Goal: Transaction & Acquisition: Subscribe to service/newsletter

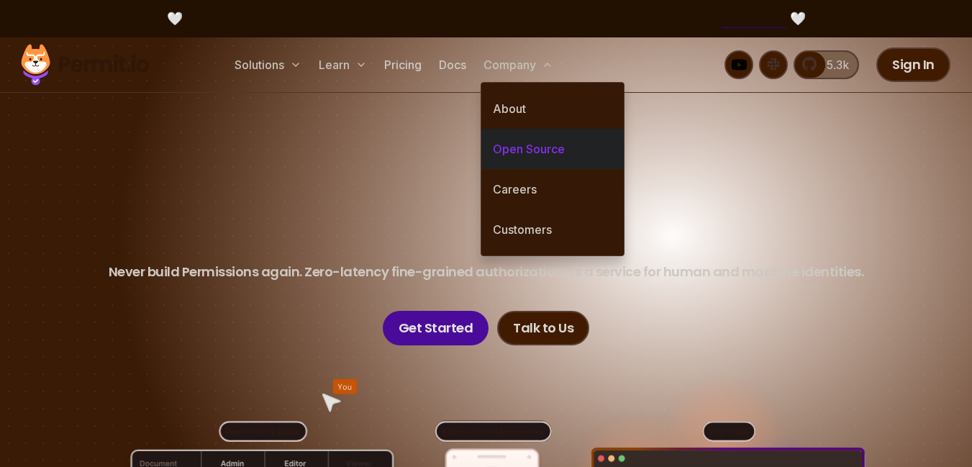
click at [530, 155] on link "Open Source" at bounding box center [553, 149] width 143 height 40
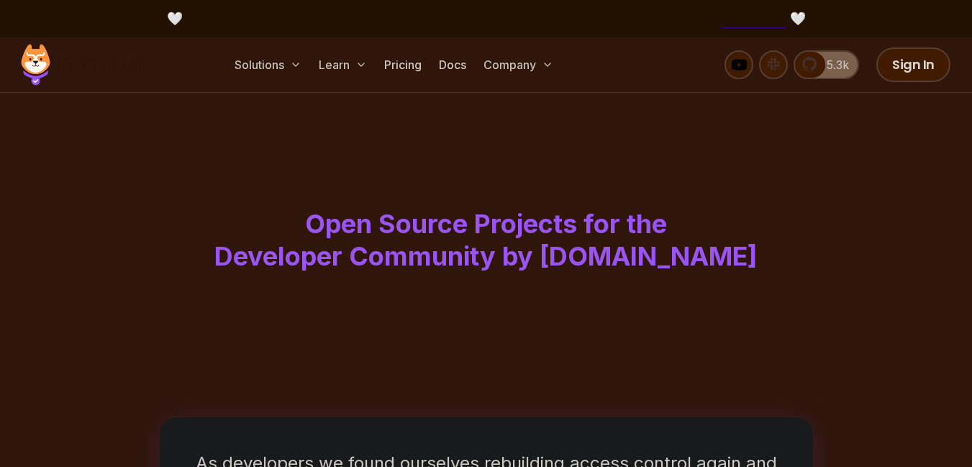
click at [392, 221] on h1 "Open Source Projects for the Developer Community by [DOMAIN_NAME]" at bounding box center [486, 240] width 737 height 65
click at [454, 234] on h1 "Open Source Projects for the Developer Community by [DOMAIN_NAME]" at bounding box center [486, 240] width 737 height 65
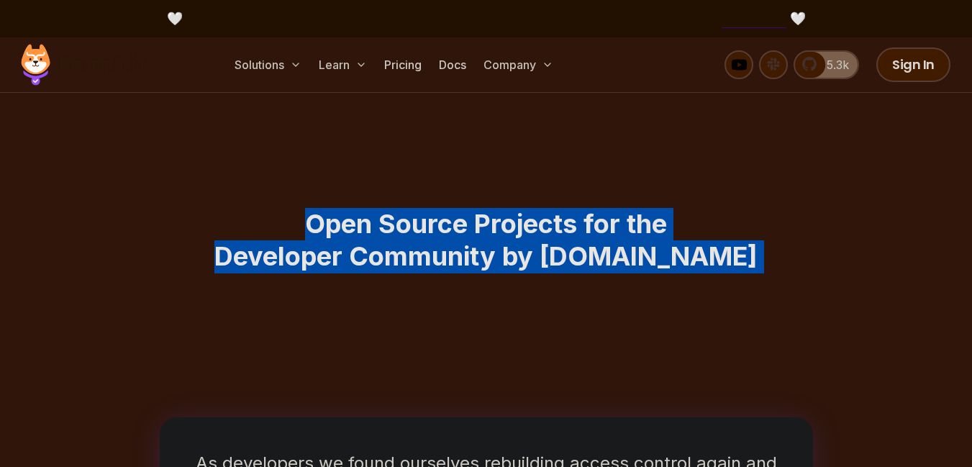
drag, startPoint x: 454, startPoint y: 234, endPoint x: 523, endPoint y: 286, distance: 85.8
click at [523, 286] on header "Open Source Projects for the Developer Community by [DOMAIN_NAME]" at bounding box center [486, 203] width 921 height 221
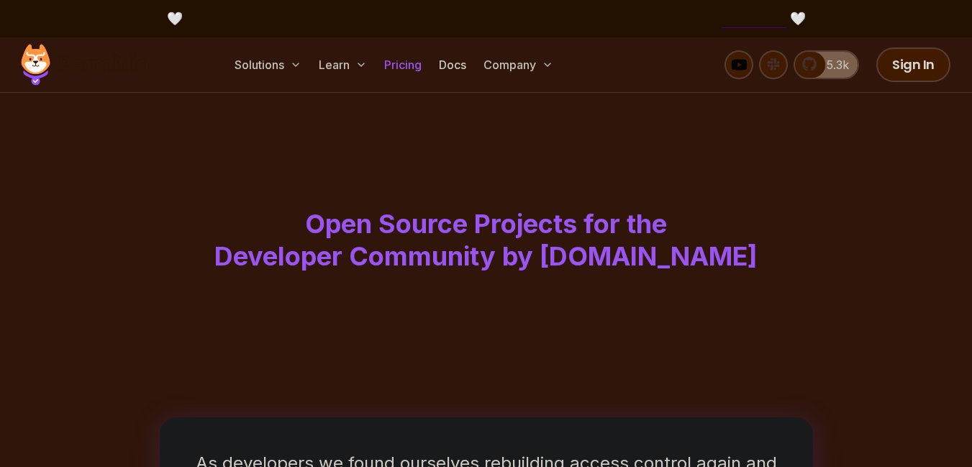
click at [394, 60] on link "Pricing" at bounding box center [403, 64] width 49 height 29
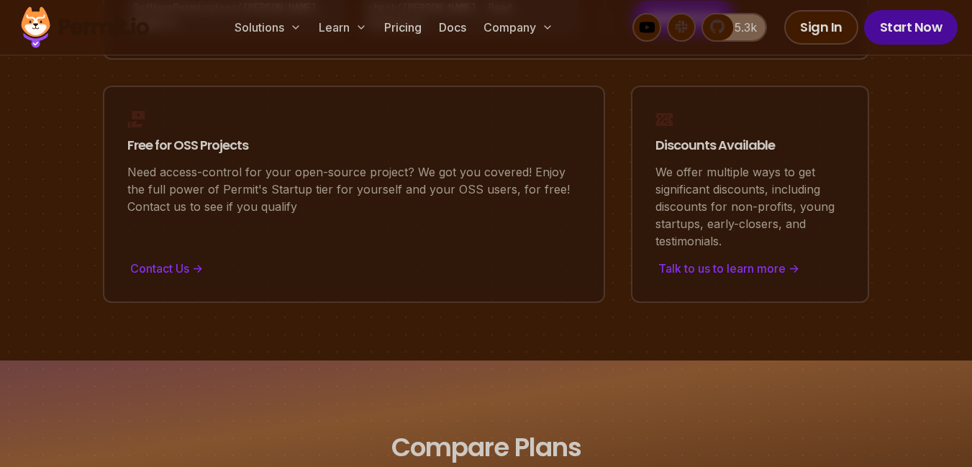
scroll to position [1665, 0]
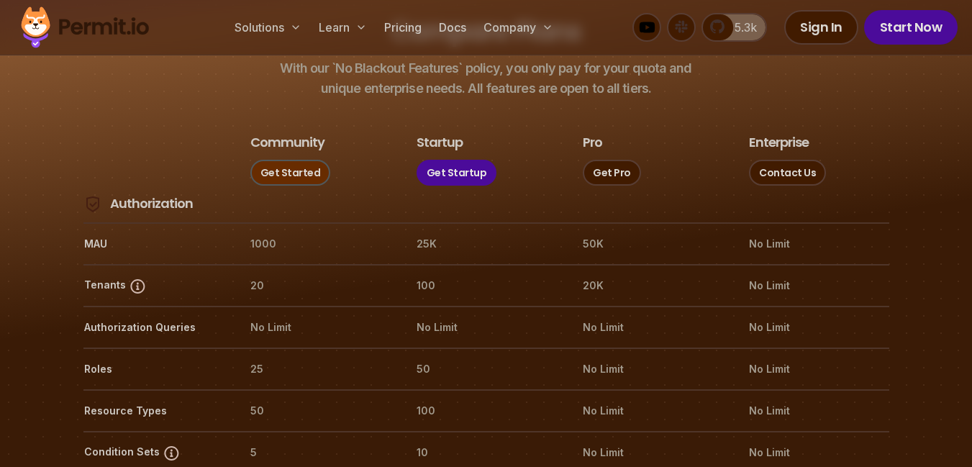
click at [287, 160] on link "Get Started" at bounding box center [290, 173] width 81 height 26
